Goal: Check status: Check status

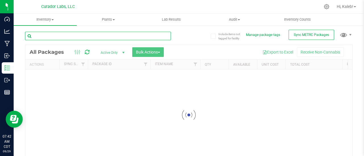
click at [90, 37] on input "text" at bounding box center [98, 36] width 146 height 9
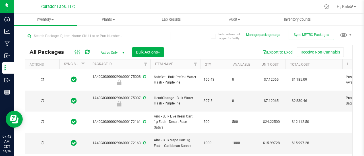
type input "[DATE]"
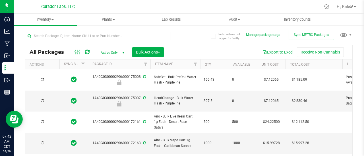
type input "[DATE]"
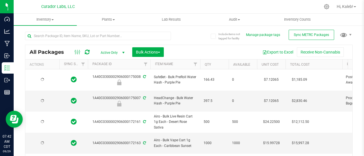
type input "[DATE]"
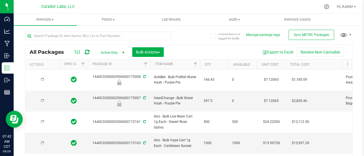
type input "[DATE]"
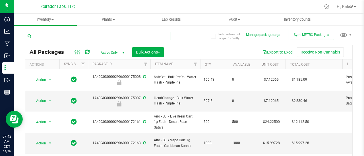
paste input "0174344"
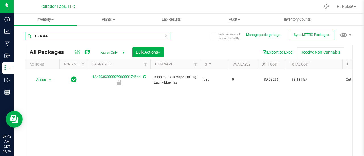
type input "0174344"
